Goal: Navigation & Orientation: Find specific page/section

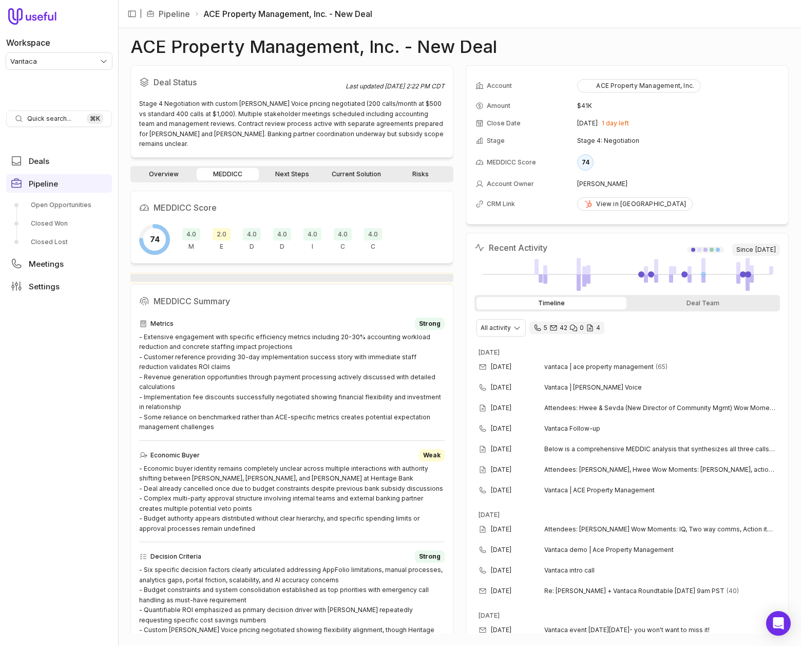
click at [353, 168] on link "Current Solution" at bounding box center [356, 174] width 62 height 12
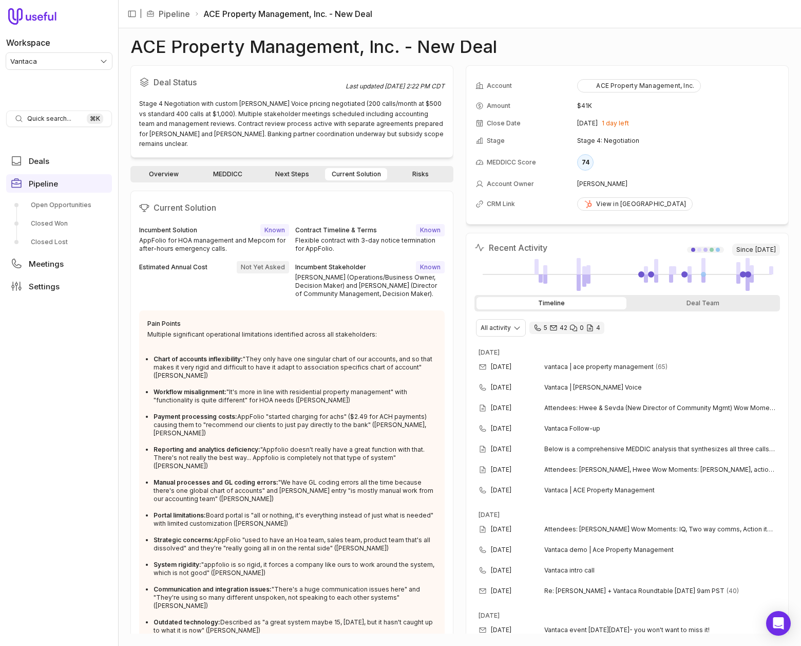
drag, startPoint x: 46, startPoint y: 207, endPoint x: 115, endPoint y: 185, distance: 72.6
click at [46, 207] on link "Open Opportunities" at bounding box center [59, 205] width 106 height 16
